Goal: Task Accomplishment & Management: Manage account settings

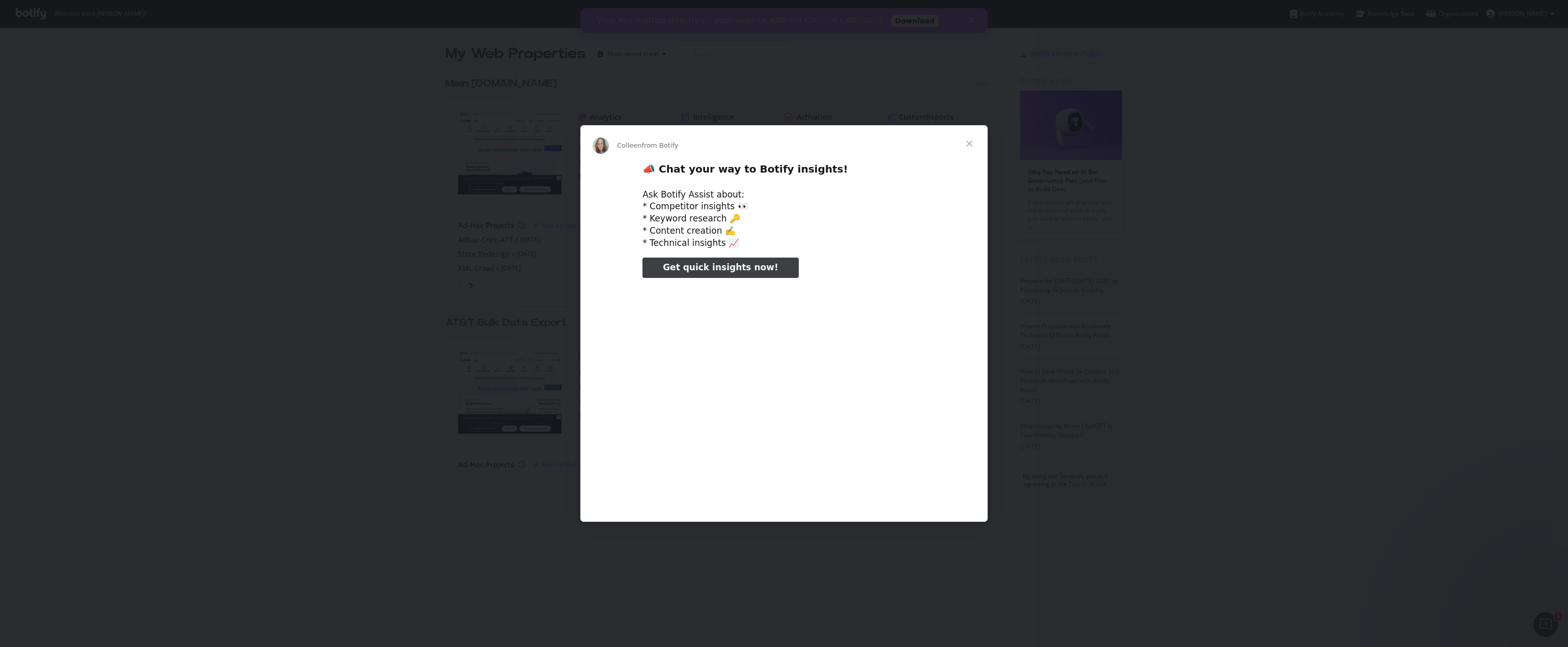
type input "2283152"
click at [972, 142] on span "Close" at bounding box center [969, 144] width 37 height 37
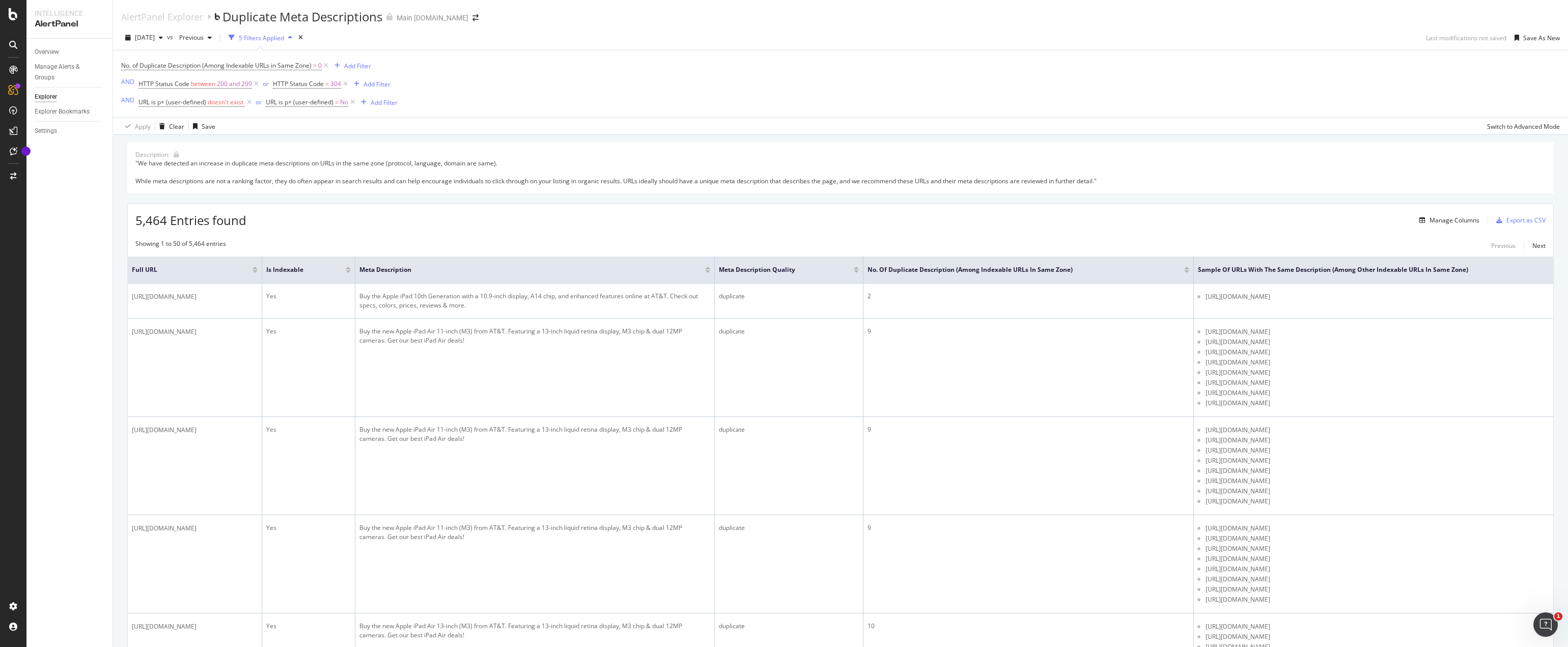
click at [1261, 59] on div "No. of Duplicate Description (Among Indexable URLs in Same Zone) > 0 Add Filter…" at bounding box center [841, 84] width 1439 height 67
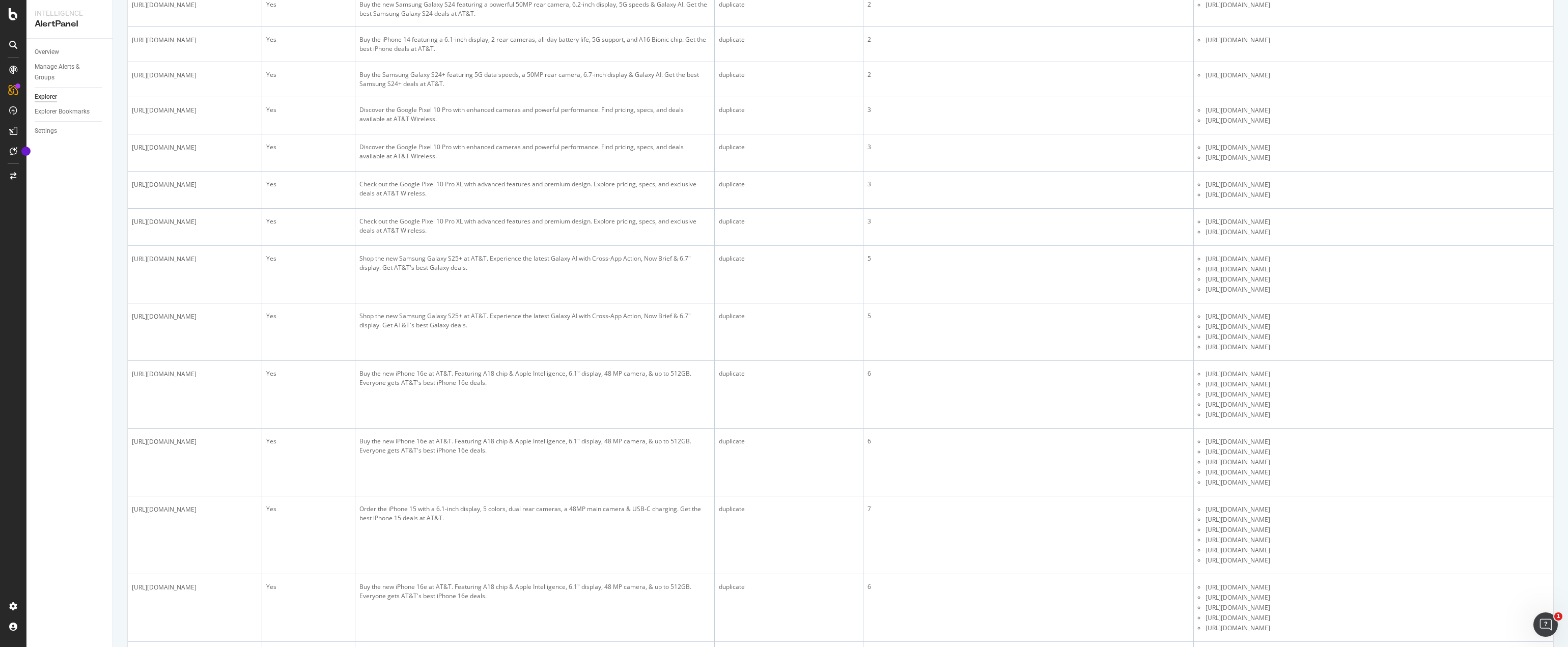
scroll to position [3038, 0]
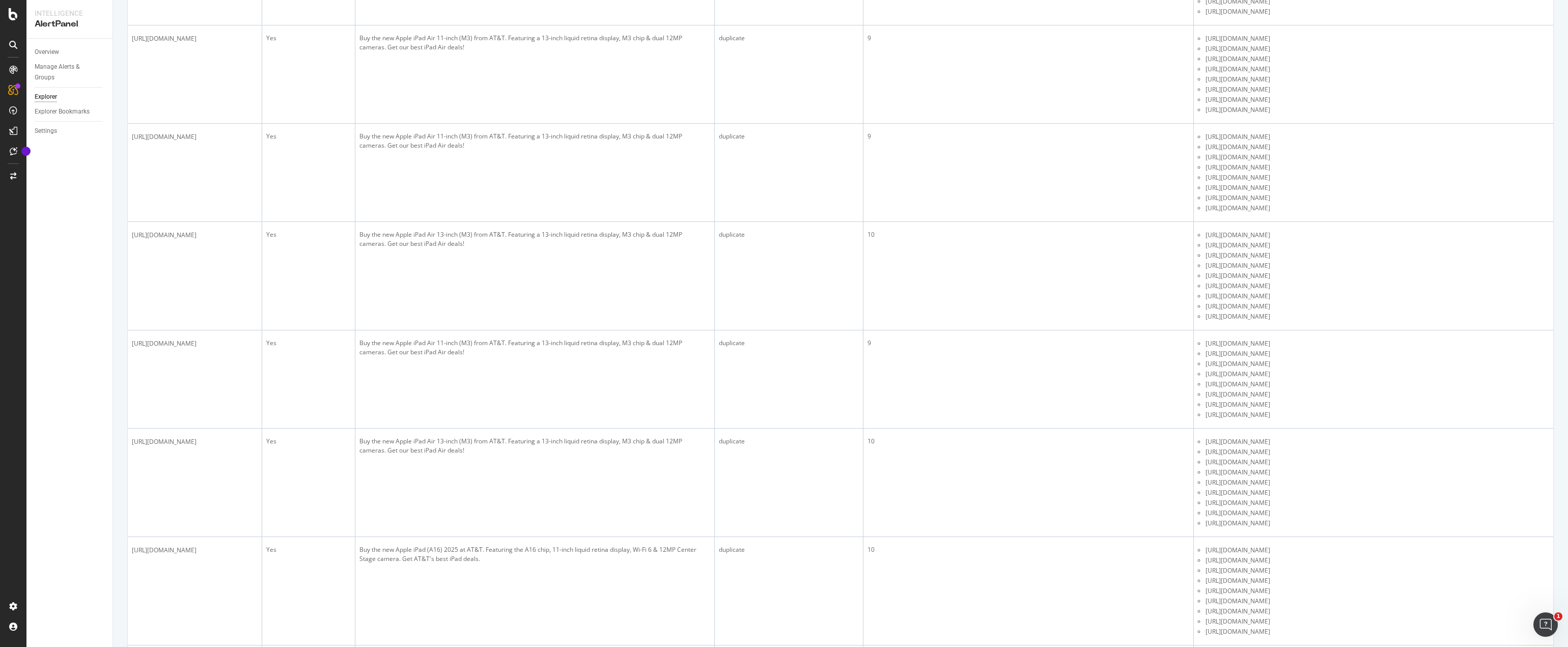
scroll to position [0, 0]
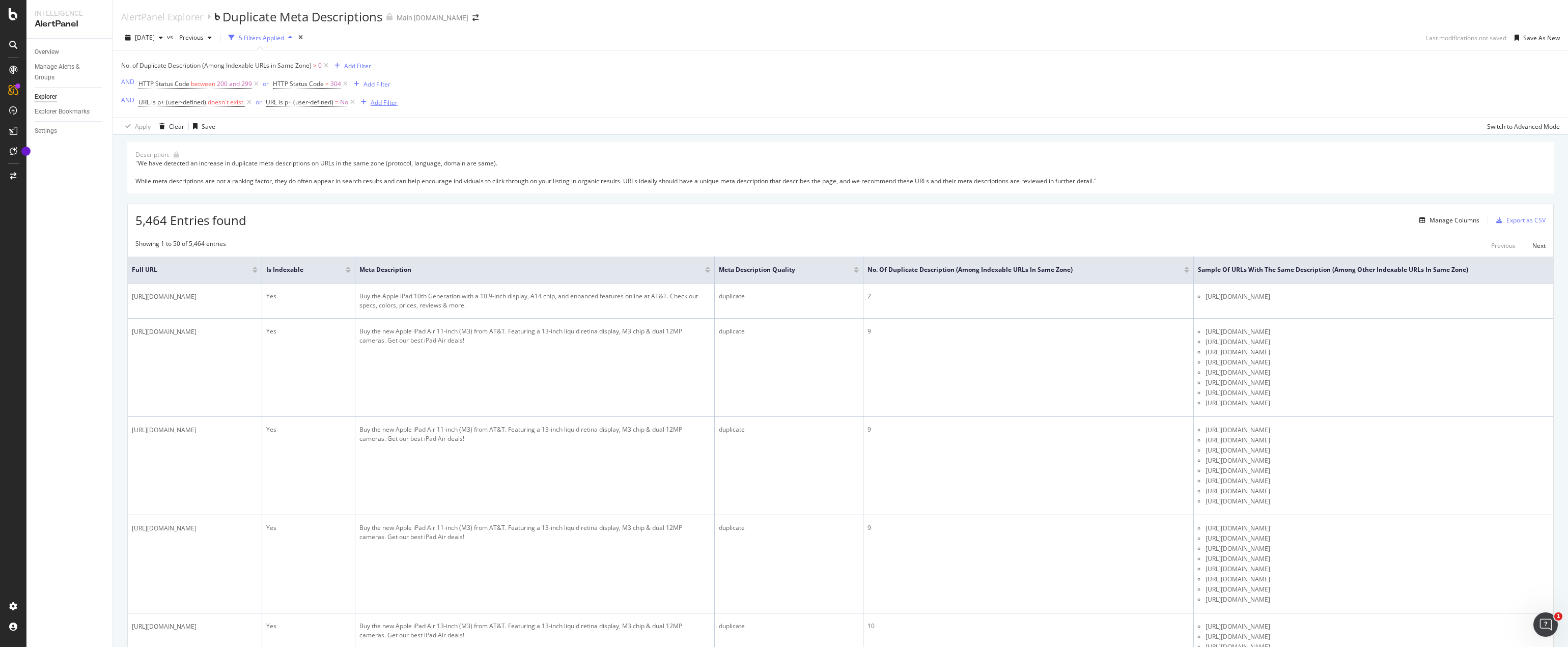
click at [387, 104] on div "Add Filter" at bounding box center [384, 102] width 27 height 9
click at [383, 105] on div "Add Filter" at bounding box center [384, 102] width 27 height 9
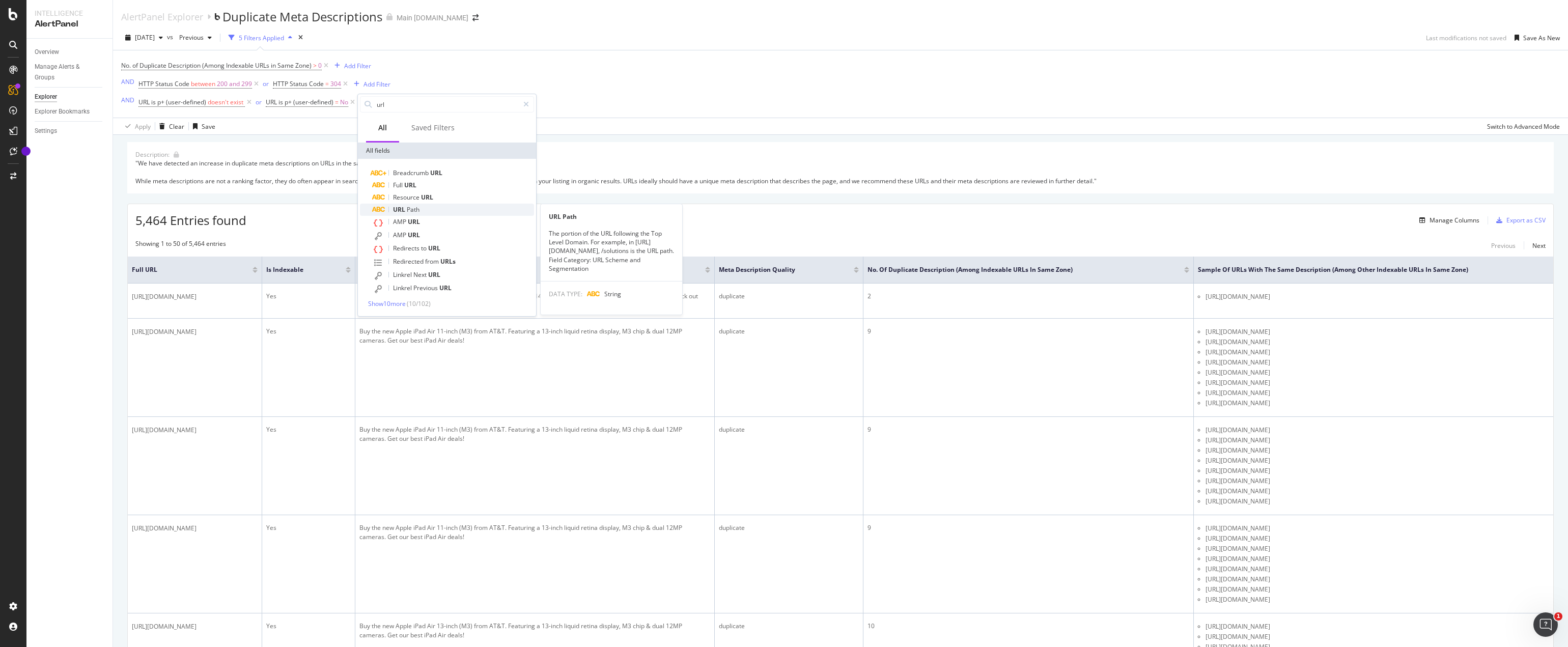
type input "url"
click at [418, 206] on span "Path" at bounding box center [413, 209] width 13 height 9
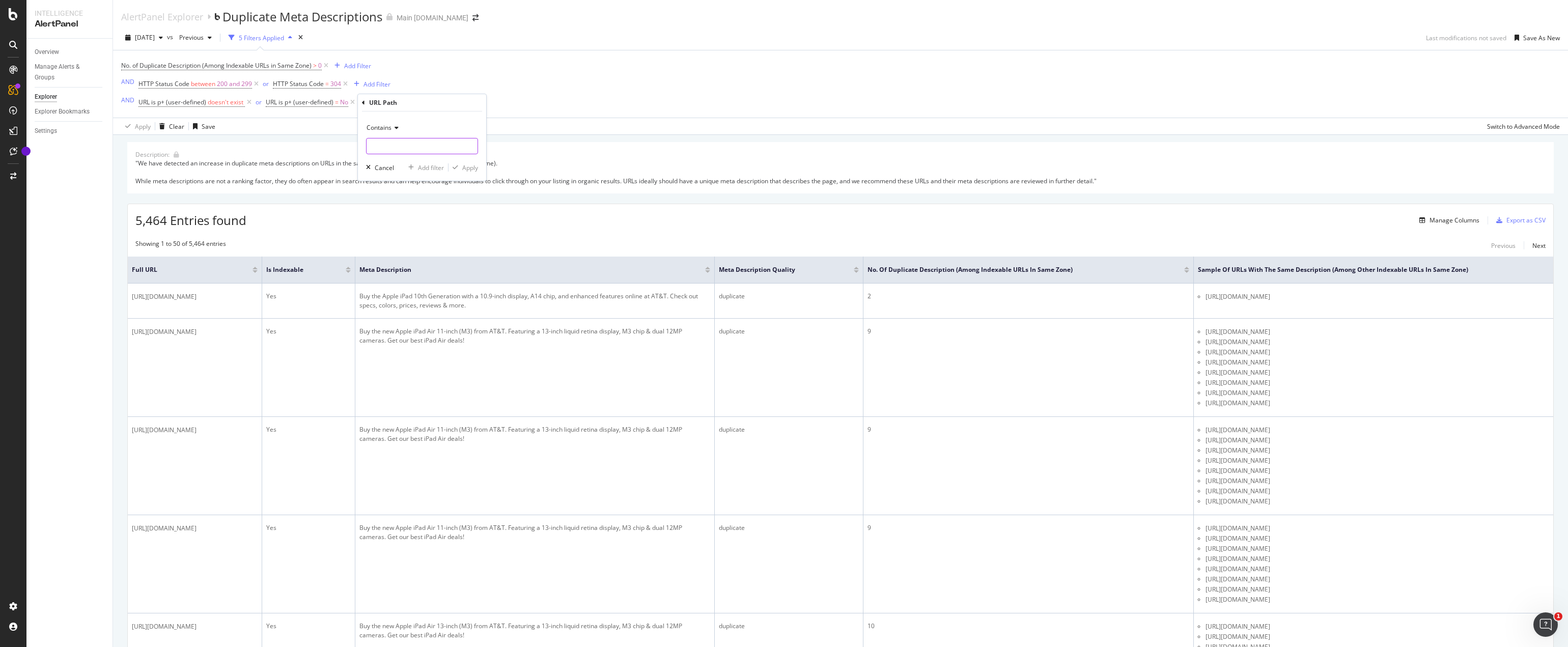
click at [393, 147] on input "text" at bounding box center [422, 146] width 111 height 16
paste input "stores"
type input "stores"
click at [466, 170] on div "Apply" at bounding box center [470, 167] width 16 height 9
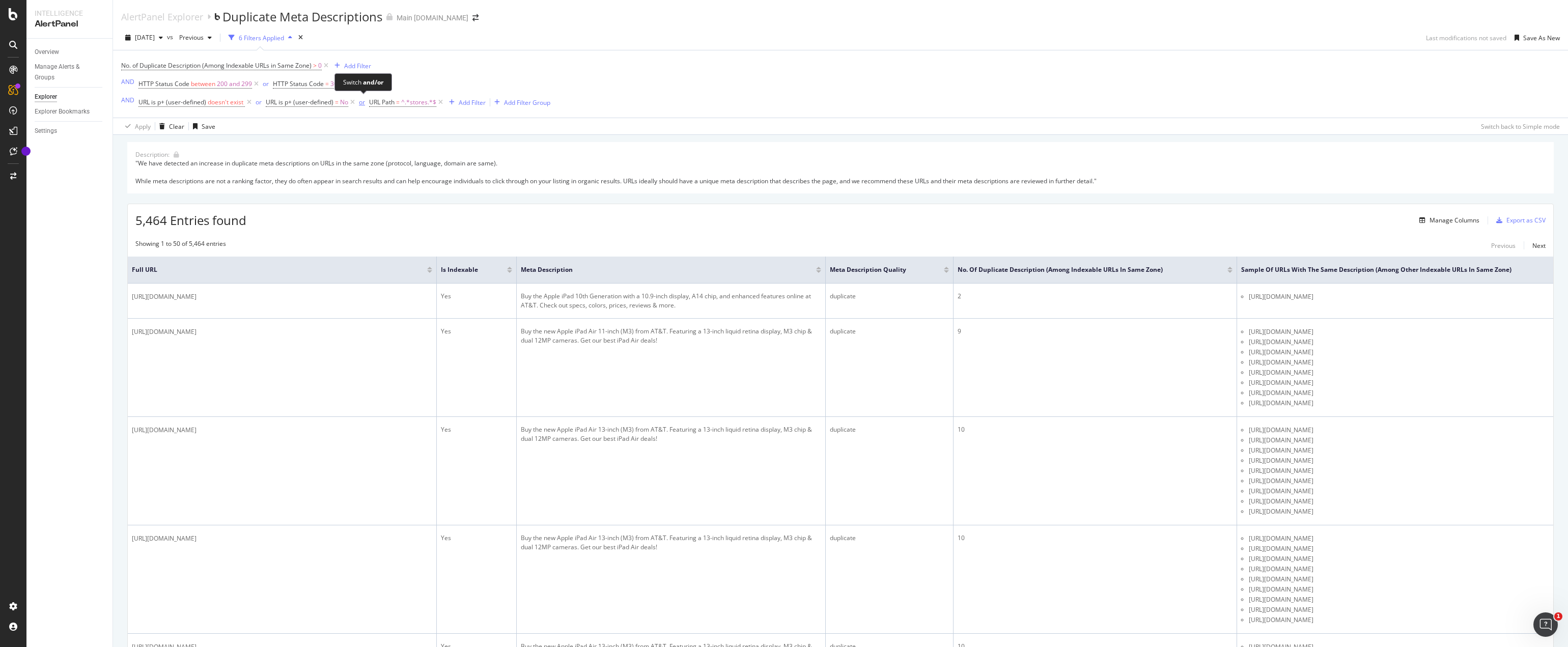
click at [361, 103] on div "or" at bounding box center [362, 102] width 6 height 9
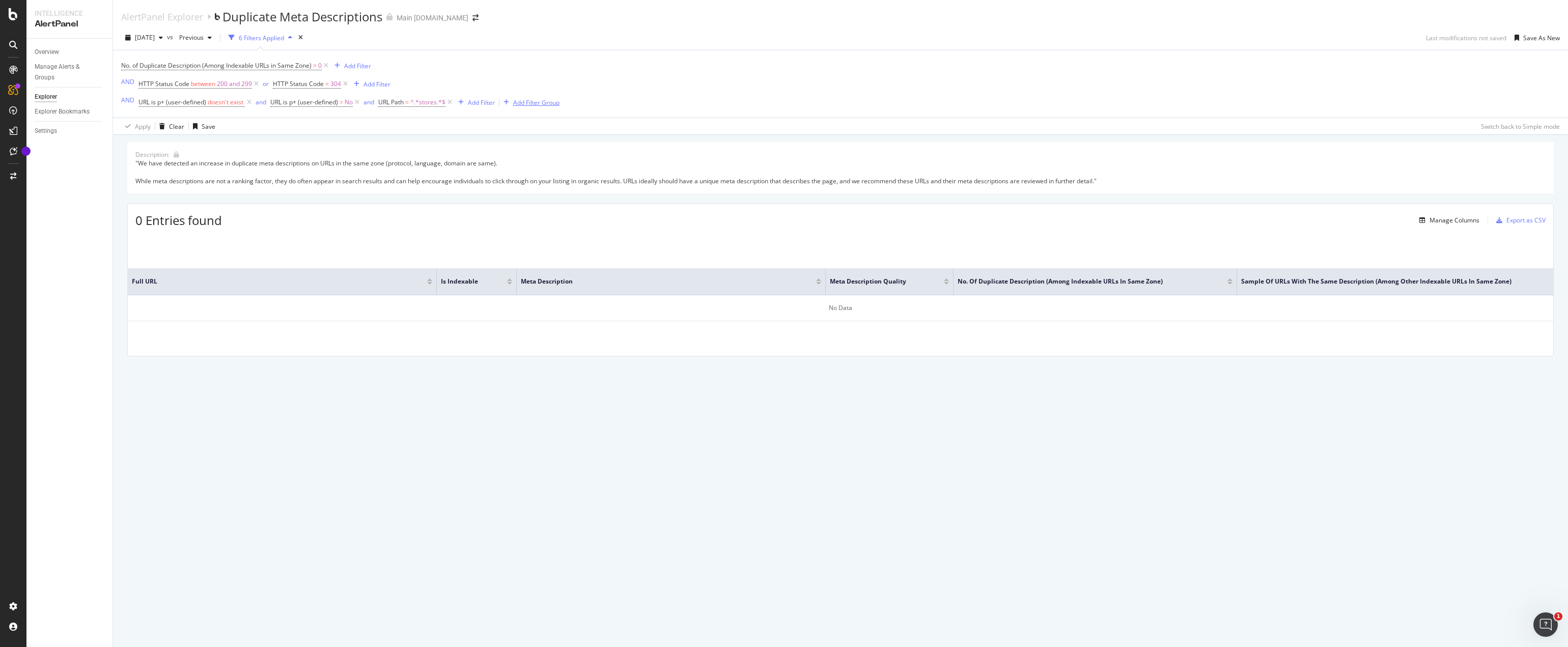
click at [512, 102] on div "button" at bounding box center [506, 102] width 14 height 6
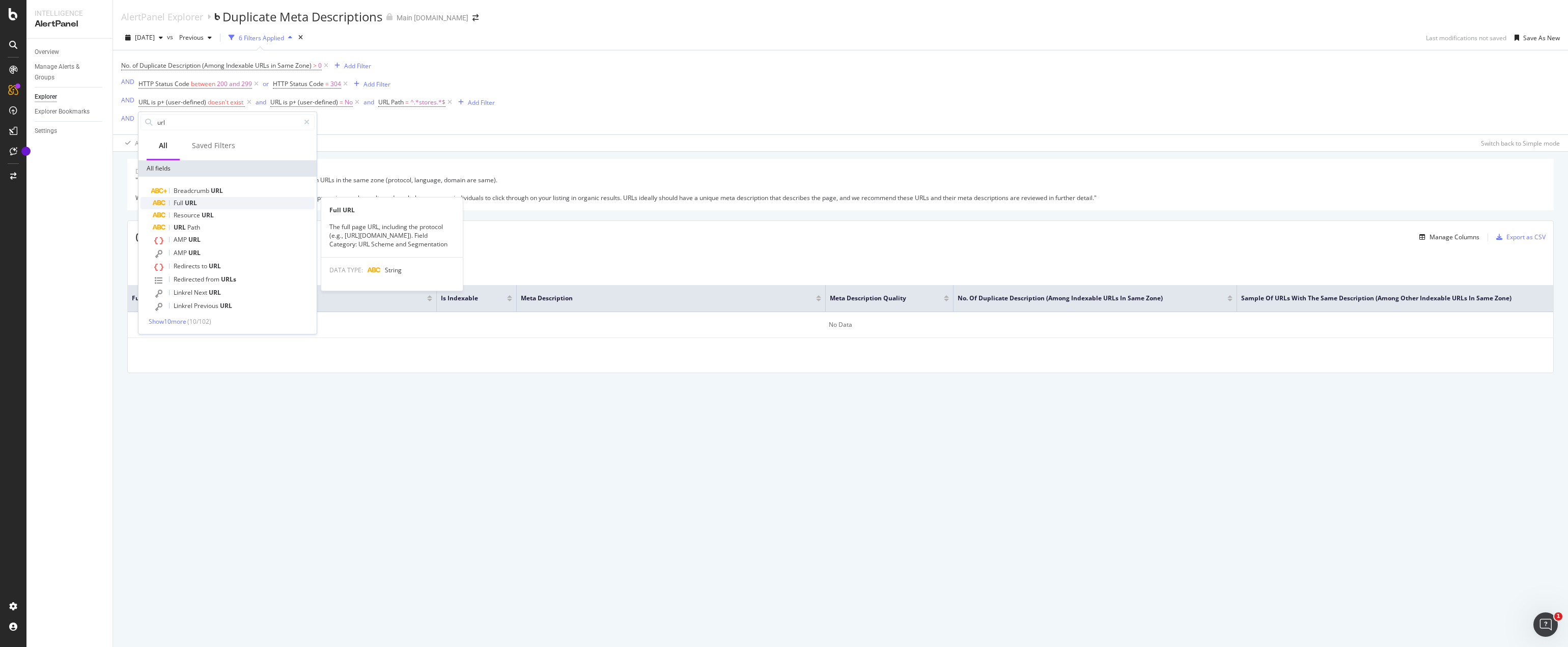
click at [179, 204] on span "Full" at bounding box center [179, 203] width 11 height 9
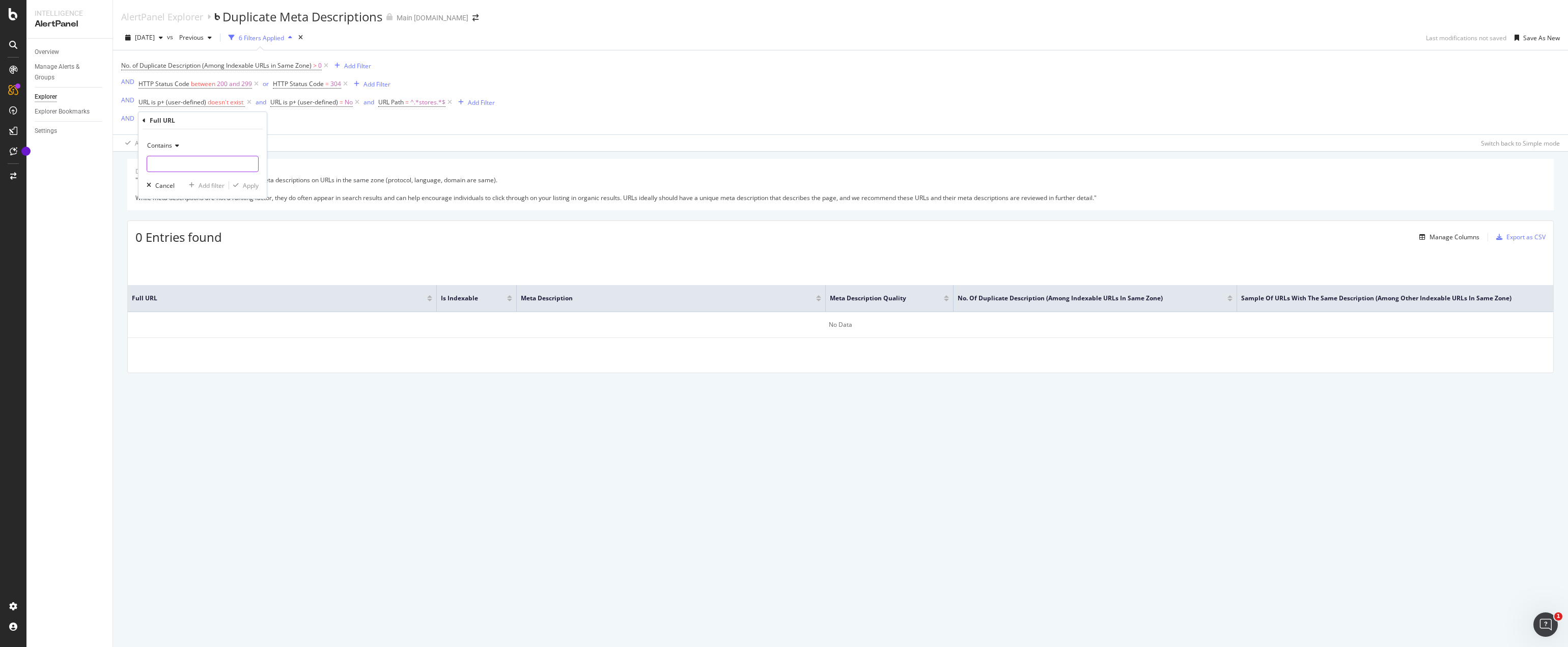
click at [160, 162] on input "text" at bounding box center [203, 164] width 111 height 16
paste input "stores"
type input "stores"
click at [252, 187] on div "Apply" at bounding box center [251, 186] width 16 height 9
click at [450, 101] on icon at bounding box center [450, 102] width 9 height 10
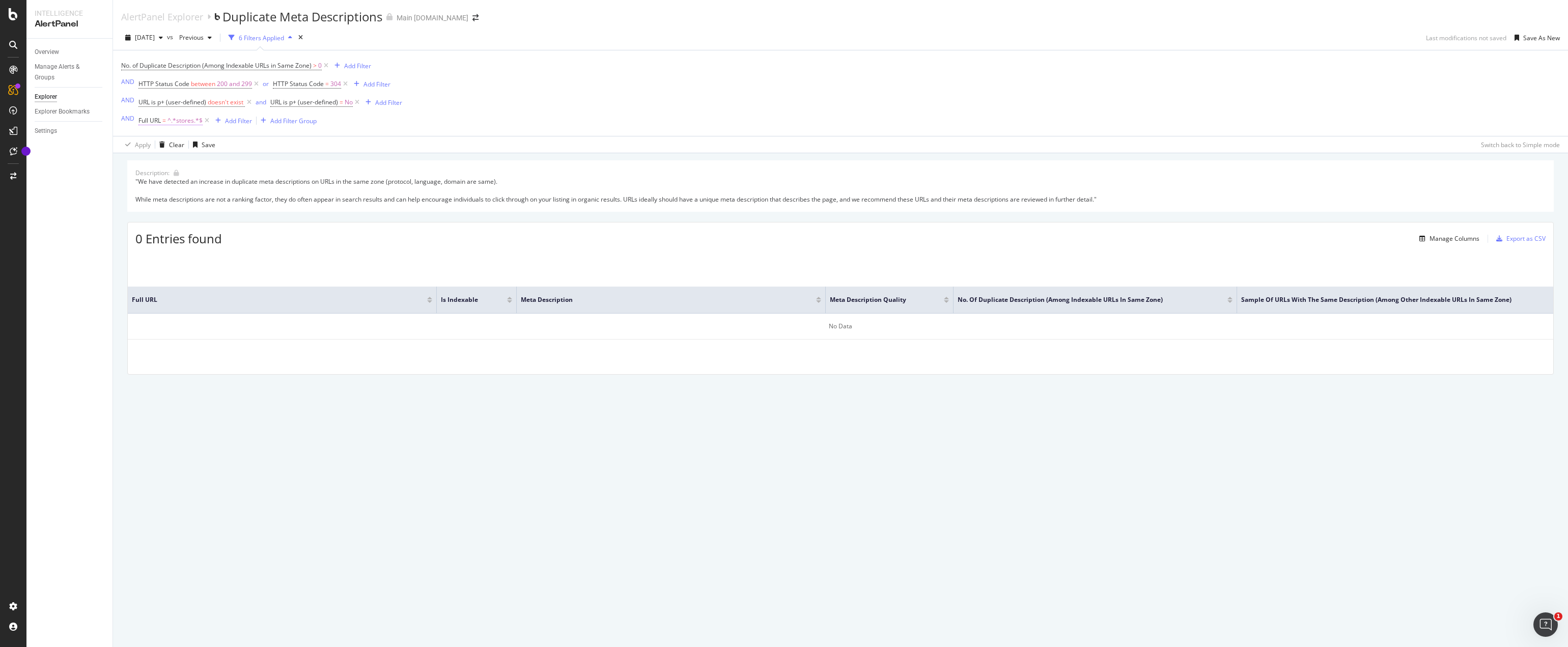
click at [163, 121] on span "=" at bounding box center [164, 121] width 4 height 9
click at [174, 141] on div "Contains" at bounding box center [203, 144] width 112 height 16
click at [193, 247] on div "Contains" at bounding box center [203, 245] width 109 height 13
click at [250, 184] on div "Apply" at bounding box center [251, 184] width 16 height 9
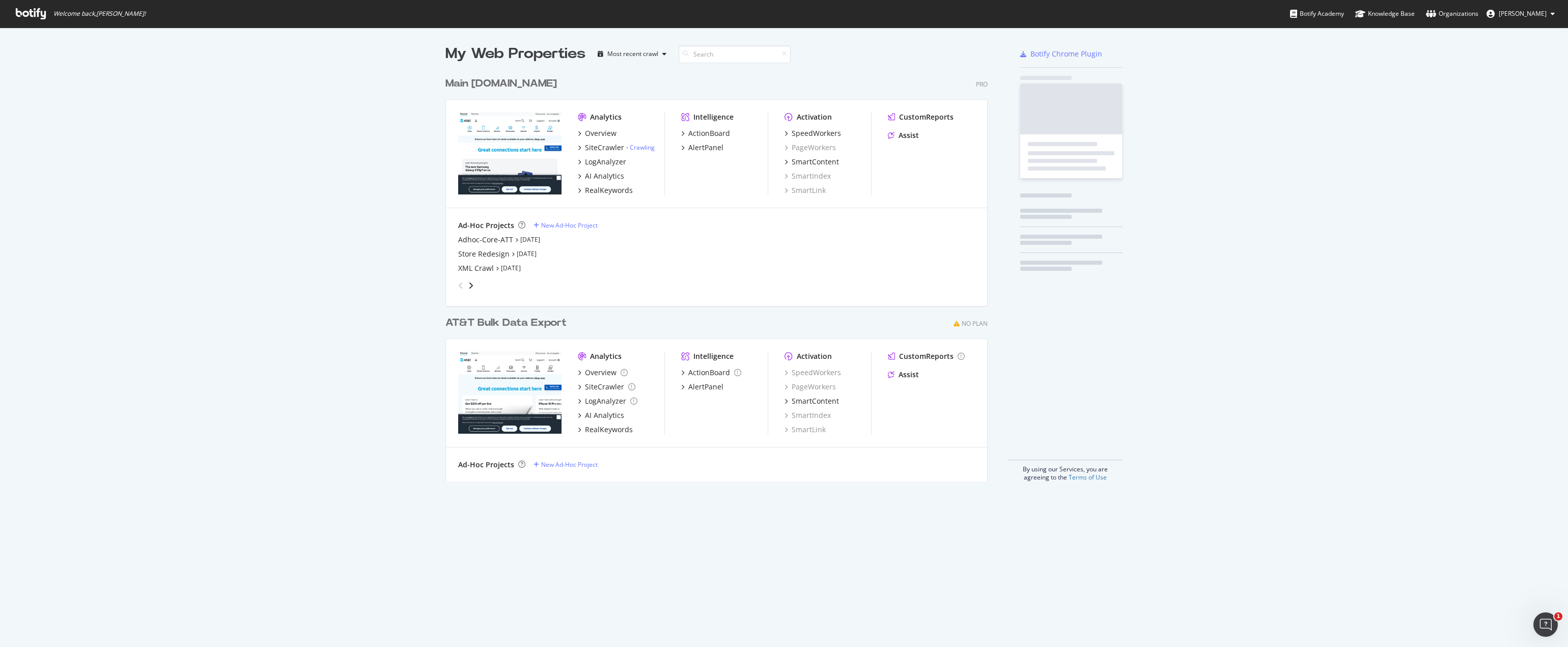
scroll to position [410, 543]
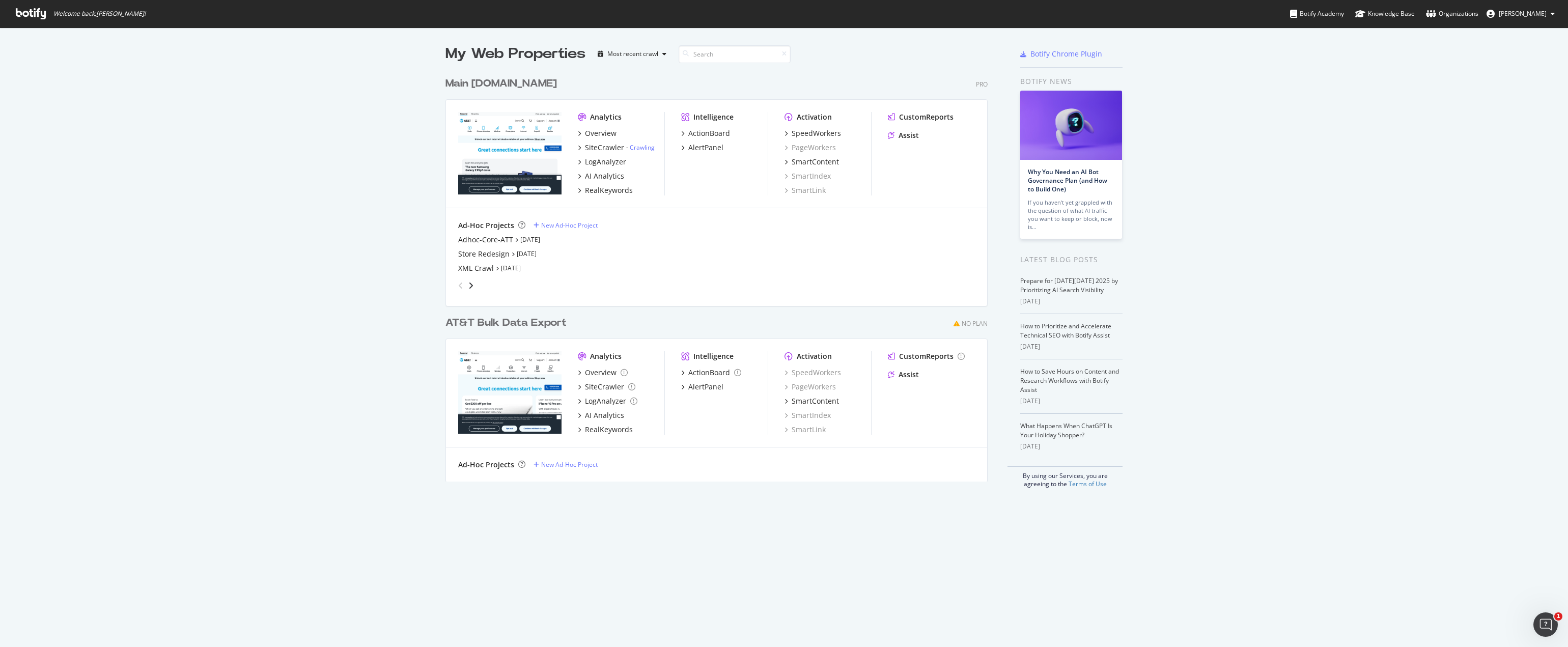
click at [1545, 12] on span "[PERSON_NAME]" at bounding box center [1522, 13] width 48 height 9
click at [1509, 80] on span "Log Out" at bounding box center [1513, 79] width 22 height 9
click at [1544, 14] on span "[PERSON_NAME]" at bounding box center [1522, 13] width 48 height 9
drag, startPoint x: 1454, startPoint y: 14, endPoint x: 1464, endPoint y: 46, distance: 33.5
click at [1454, 14] on div "Organizations" at bounding box center [1452, 13] width 52 height 10
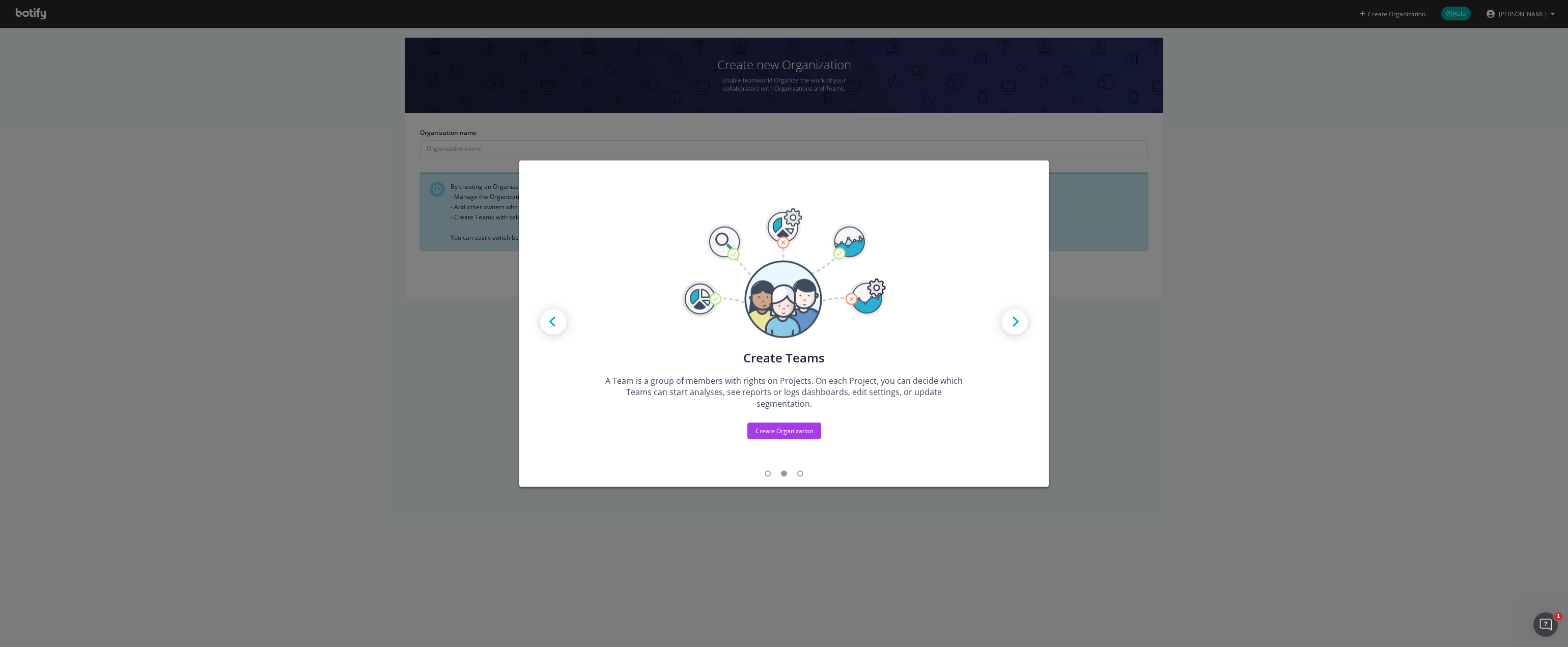
drag, startPoint x: 1286, startPoint y: 235, endPoint x: 1277, endPoint y: 247, distance: 15.0
click at [1286, 235] on div "Create new Projects for your Teams Create the exact model that matches your Org…" at bounding box center [784, 323] width 1568 height 647
